Goal: Check status: Check status

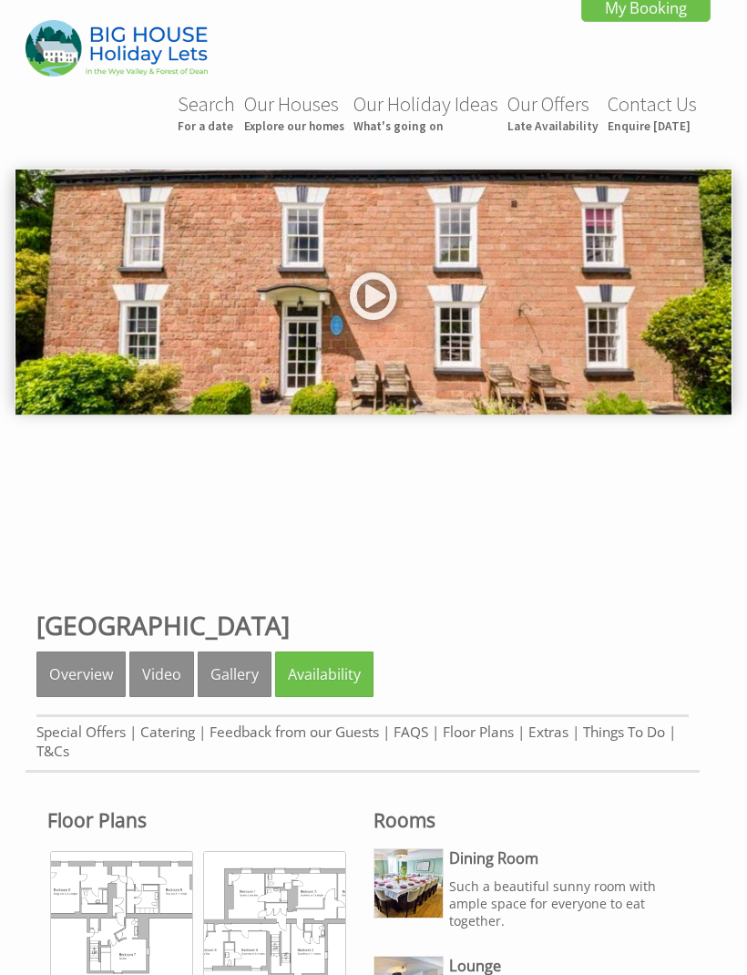
click at [654, 15] on link "My Booking" at bounding box center [645, 8] width 129 height 28
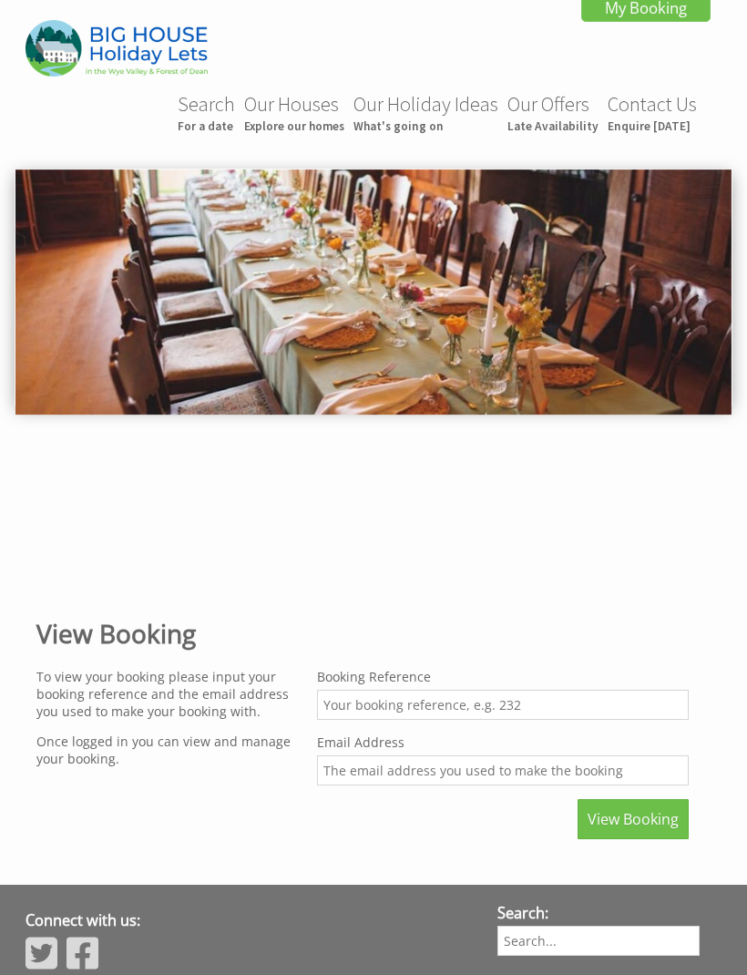
click at [402, 716] on input "Booking Reference" at bounding box center [503, 705] width 372 height 30
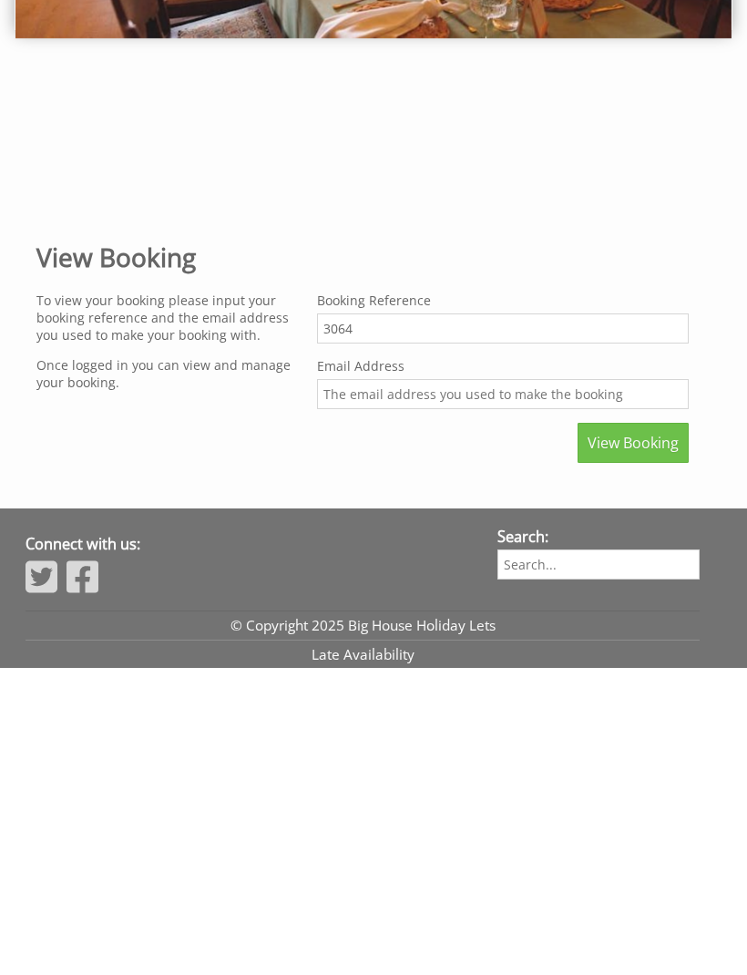
type input "3064"
click at [473, 687] on input "Email Address" at bounding box center [503, 702] width 372 height 30
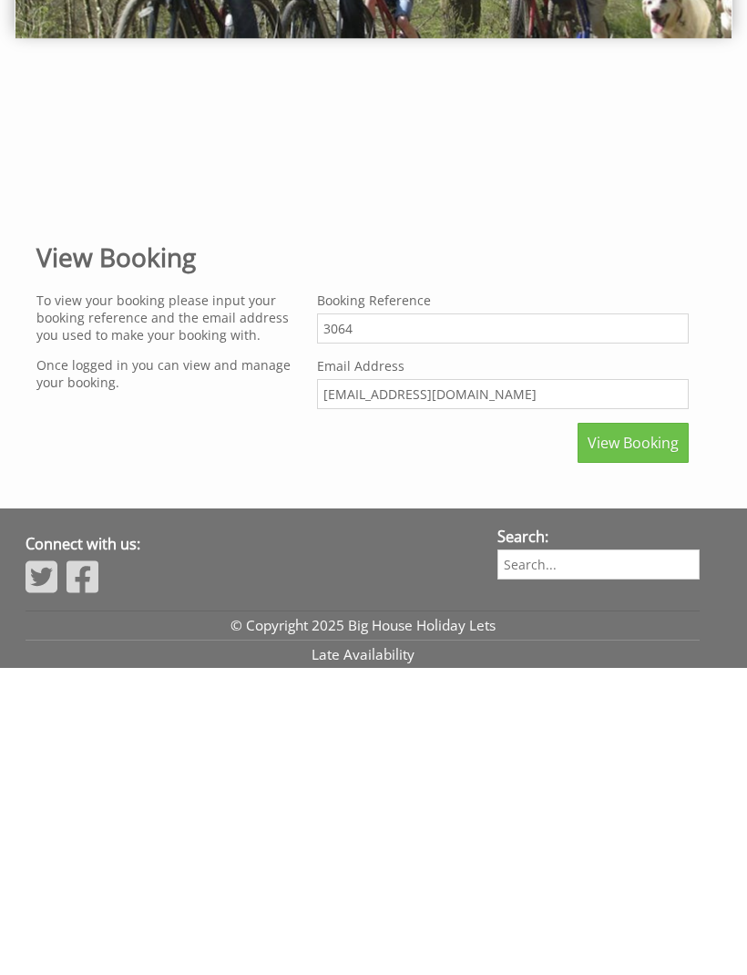
type input "[EMAIL_ADDRESS][DOMAIN_NAME]"
click at [631, 741] on span "View Booking" at bounding box center [633, 751] width 91 height 20
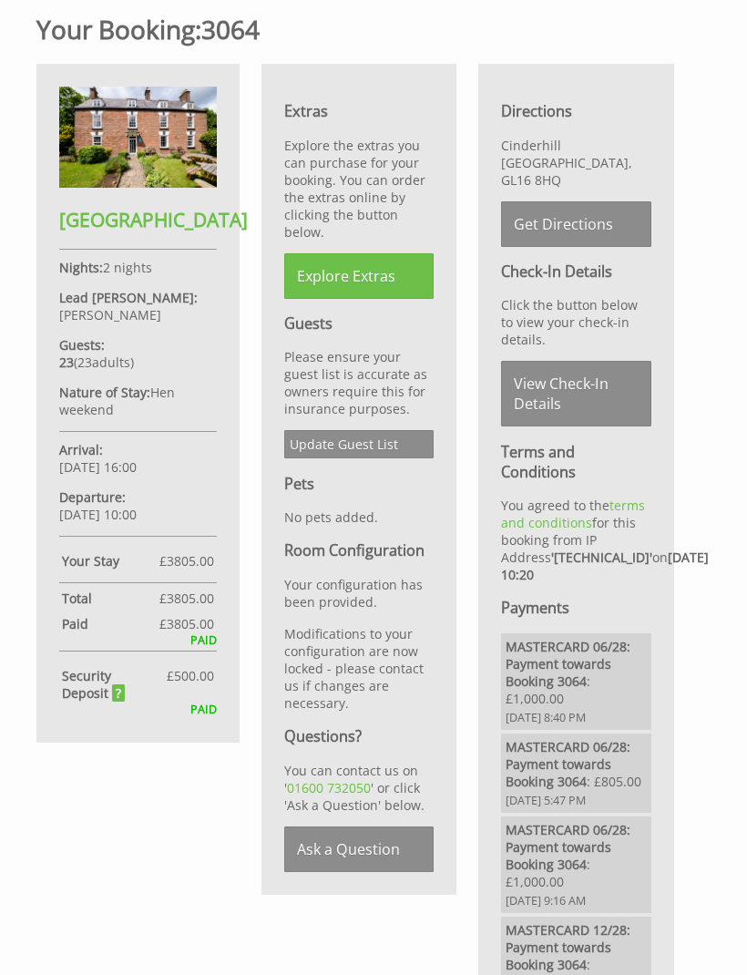
scroll to position [485, 0]
click at [125, 699] on strong "Security Deposit" at bounding box center [114, 684] width 105 height 35
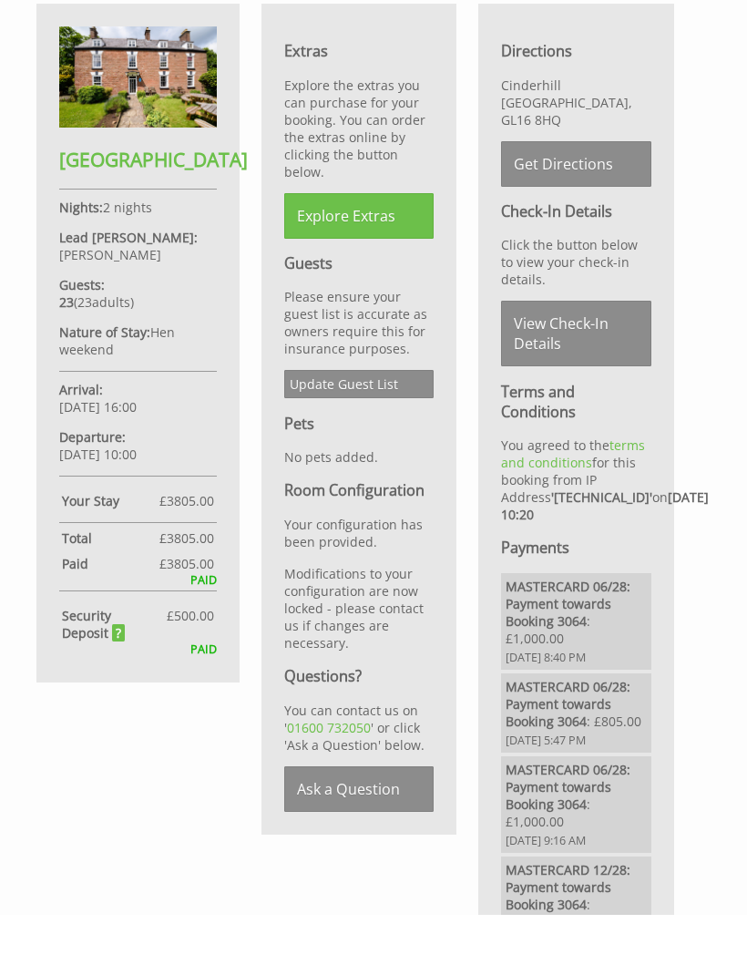
scroll to position [545, 0]
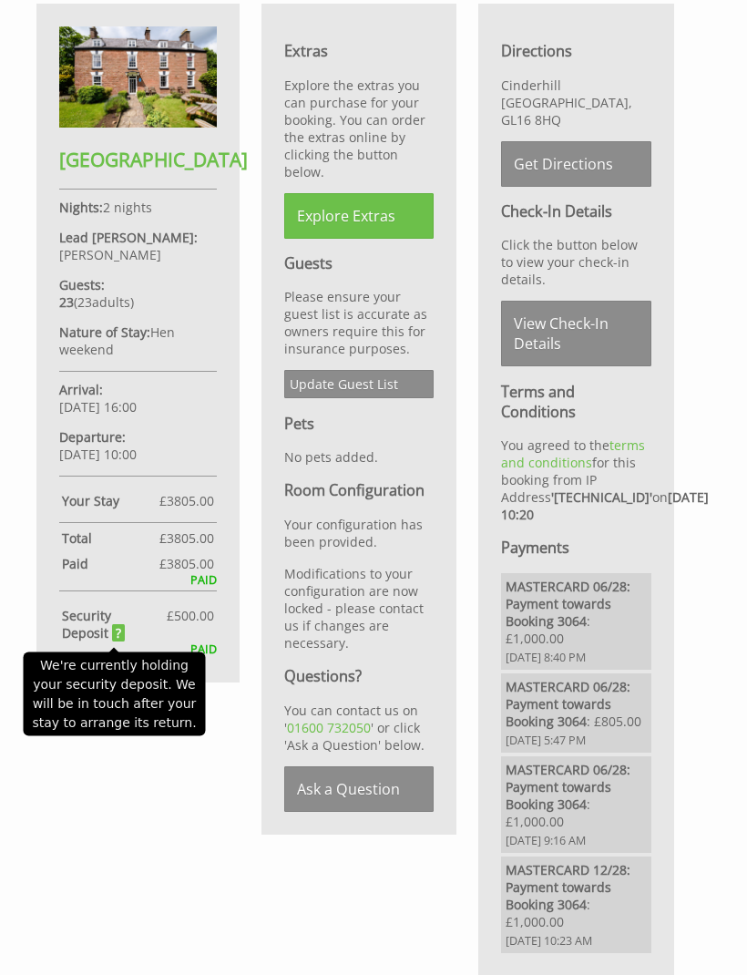
click at [116, 636] on strong "Security Deposit" at bounding box center [114, 624] width 105 height 35
click at [118, 830] on div "Your Booking: 3064 [GEOGRAPHIC_DATA] Nights: 2 nights Lead [PERSON_NAME]: [PERS…" at bounding box center [363, 456] width 674 height 1045
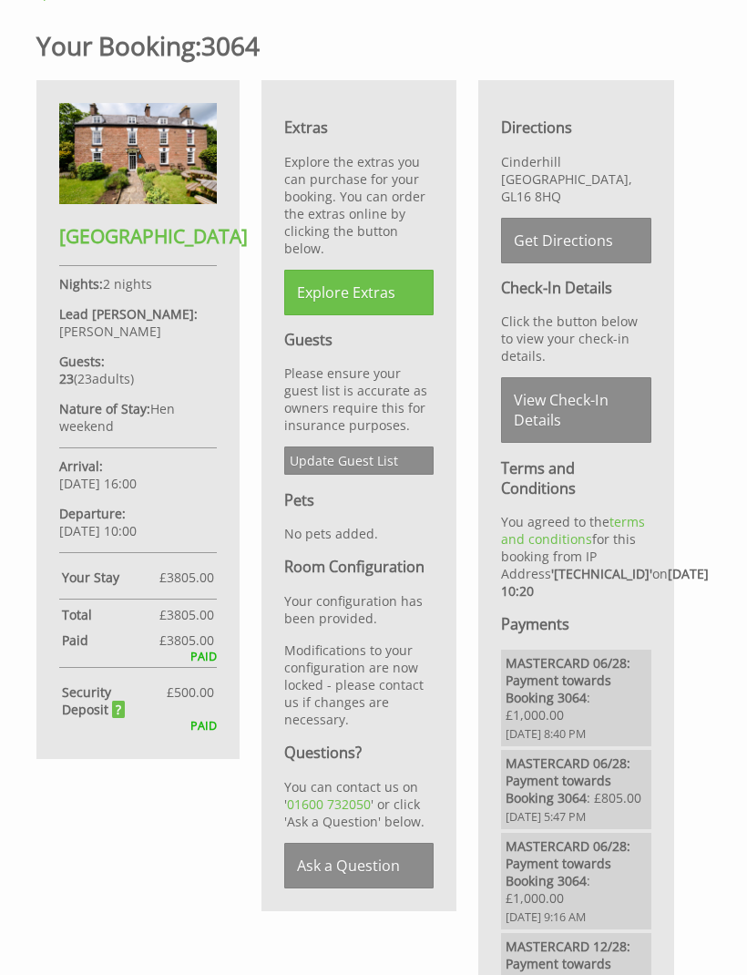
scroll to position [0, 0]
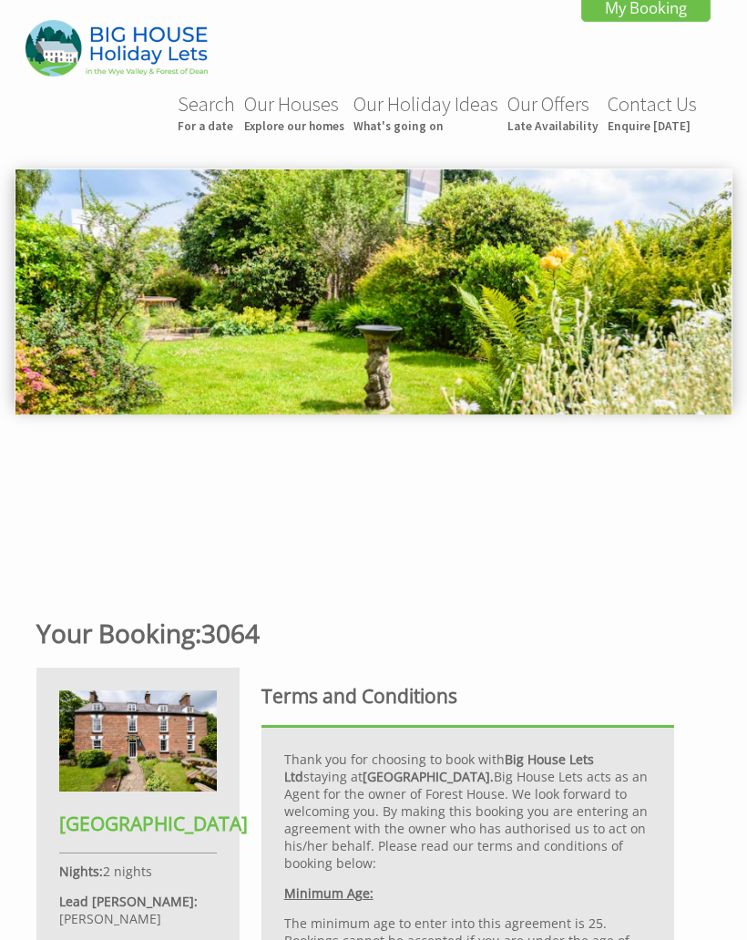
scroll to position [479, 0]
